Goal: Book appointment/travel/reservation

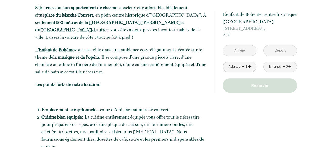
scroll to position [236, 0]
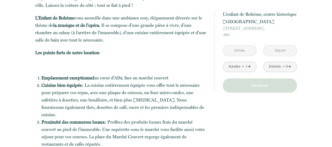
click at [245, 49] on input "text" at bounding box center [239, 50] width 33 height 10
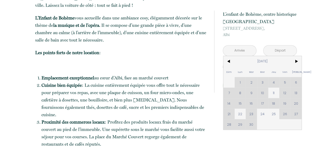
click at [261, 103] on div "Dim Lun Mar Mer Jeu Ven Sam 1 2 3 4 5 6 7 8 9 10 11 12 13 14 15 16 17 18 19 20 …" at bounding box center [262, 92] width 78 height 73
click at [262, 104] on div "Dim Lun Mar Mer Jeu Ven Sam 1 2 3 4 5 6 7 8 9 10 11 12 13 14 15 16 17 18 19 20 …" at bounding box center [262, 92] width 78 height 73
click at [261, 100] on div "Dim Lun Mar Mer Jeu Ven Sam 1 2 3 4 5 6 7 8 9 10 11 12 13 14 15 16 17 18 19 20 …" at bounding box center [262, 92] width 78 height 73
click at [261, 103] on div "Dim Lun Mar Mer Jeu Ven Sam 1 2 3 4 5 6 7 8 9 10 11 12 13 14 15 16 17 18 19 20 …" at bounding box center [262, 92] width 78 height 73
click at [274, 104] on div "Dim Lun Mar Mer Jeu Ven Sam 1 2 3 4 5 6 7 8 9 10 11 12 13 14 15 16 17 18 19 20 …" at bounding box center [262, 92] width 78 height 73
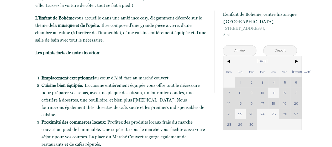
click at [260, 103] on div "Dim Lun Mar Mer Jeu Ven Sam 1 2 3 4 5 6 7 8 9 10 11 12 13 14 15 16 17 18 19 20 …" at bounding box center [262, 92] width 78 height 73
click at [261, 113] on span "24" at bounding box center [262, 113] width 11 height 10
type input "[DATE]"
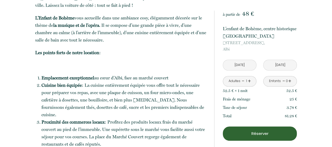
click at [240, 65] on input "[DATE]" at bounding box center [239, 65] width 33 height 10
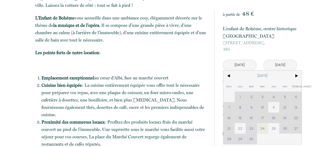
click at [250, 118] on div "Dim Lun Mar Mer Jeu Ven Sam 1 2 3 4 5 6 7 8 9 10 11 12 13 14 15 16 17 18 19 20 …" at bounding box center [262, 106] width 78 height 73
click at [261, 118] on div "Dim Lun Mar Mer Jeu Ven Sam 1 2 3 4 5 6 7 8 9 10 11 12 13 14 15 16 17 18 19 20 …" at bounding box center [262, 106] width 78 height 73
